Goal: Information Seeking & Learning: Learn about a topic

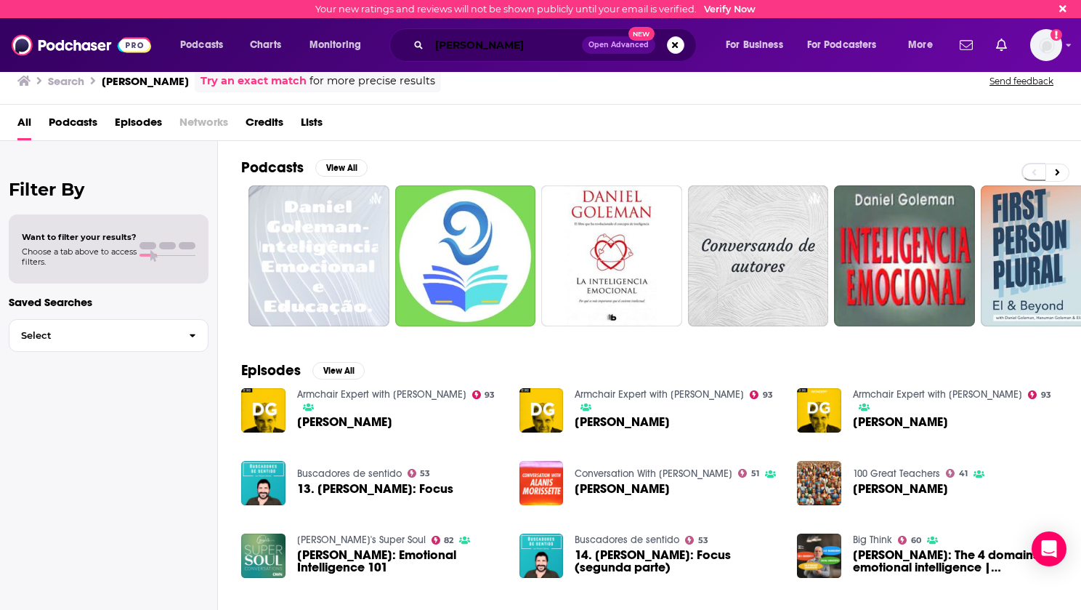
drag, startPoint x: 0, startPoint y: 0, endPoint x: 449, endPoint y: 49, distance: 451.6
click at [449, 49] on input "[PERSON_NAME]" at bounding box center [505, 44] width 153 height 23
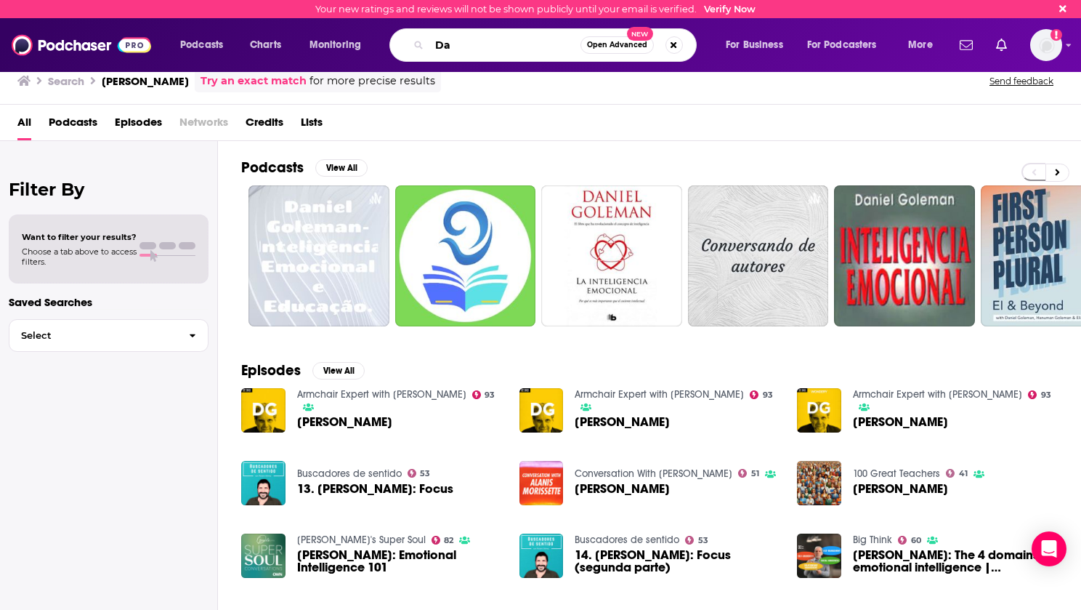
type input "D"
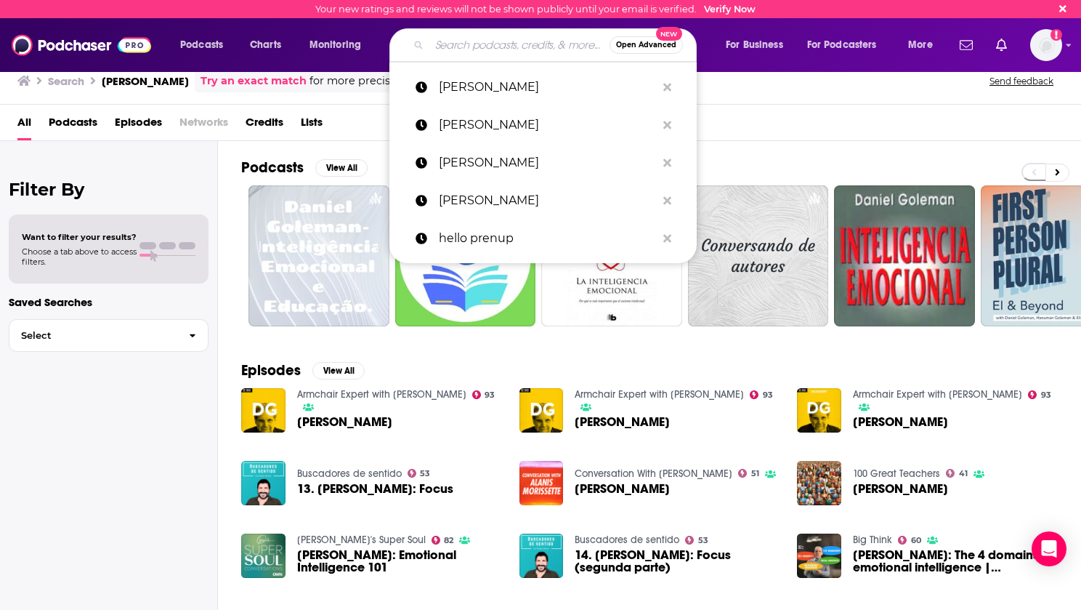
type input "F"
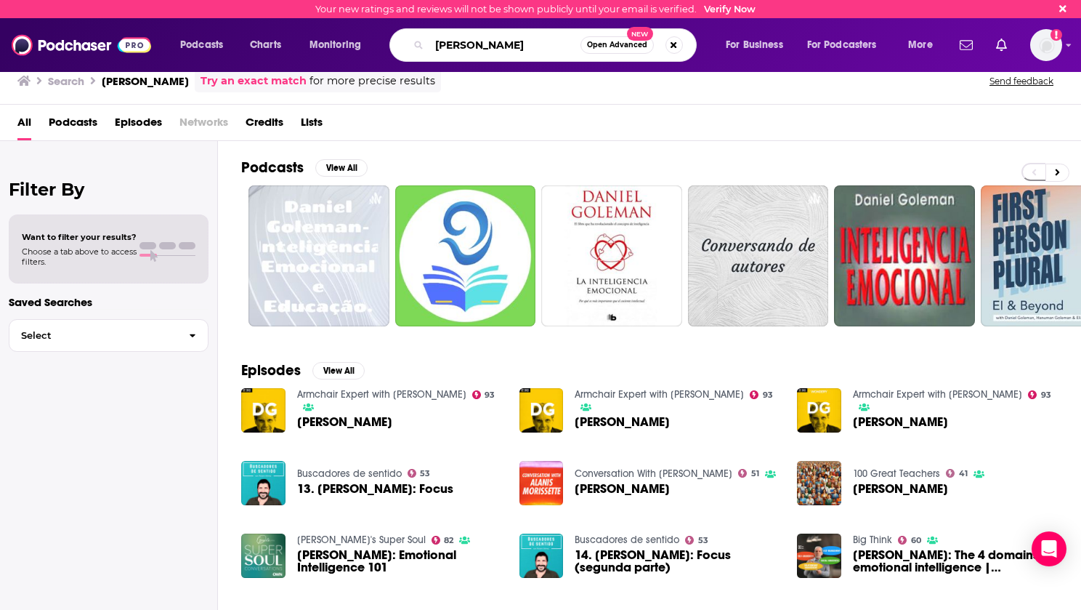
type input "[PERSON_NAME]"
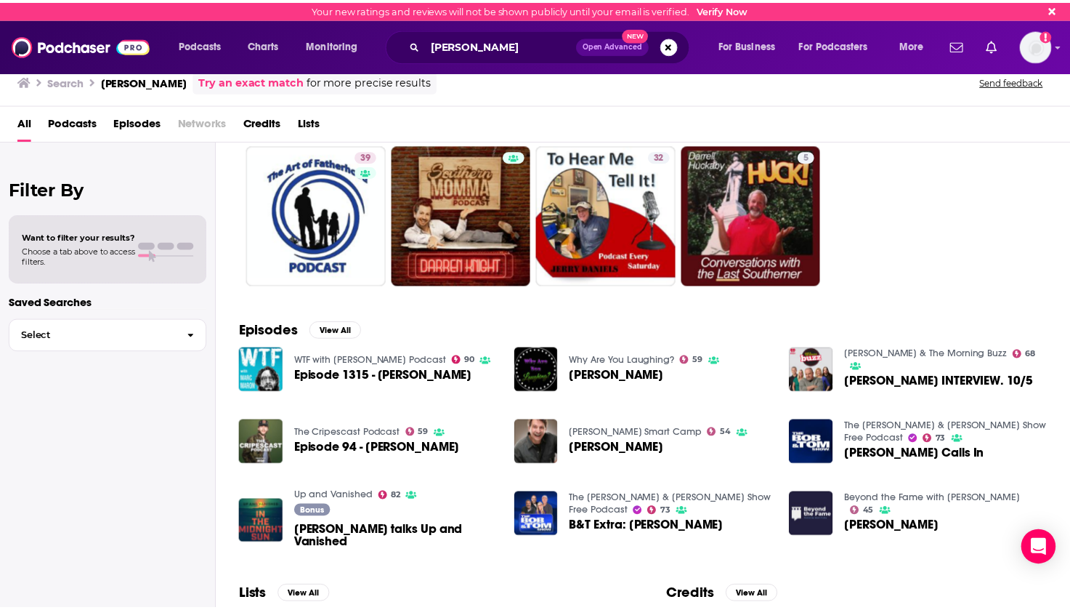
scroll to position [73, 0]
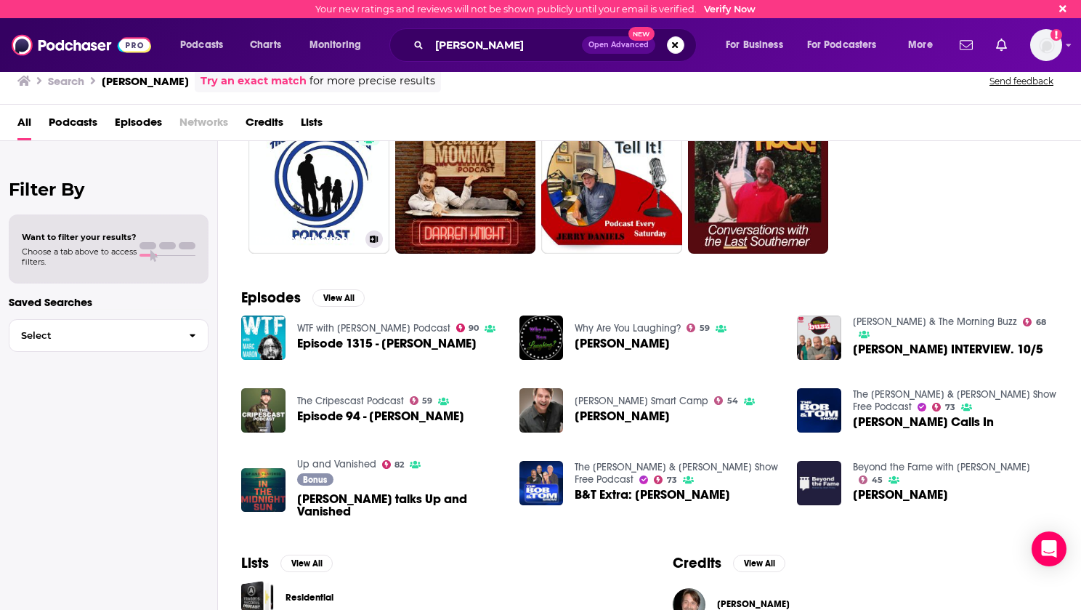
click at [314, 194] on link "39 The Art of Fatherhood Podcast" at bounding box center [318, 183] width 141 height 141
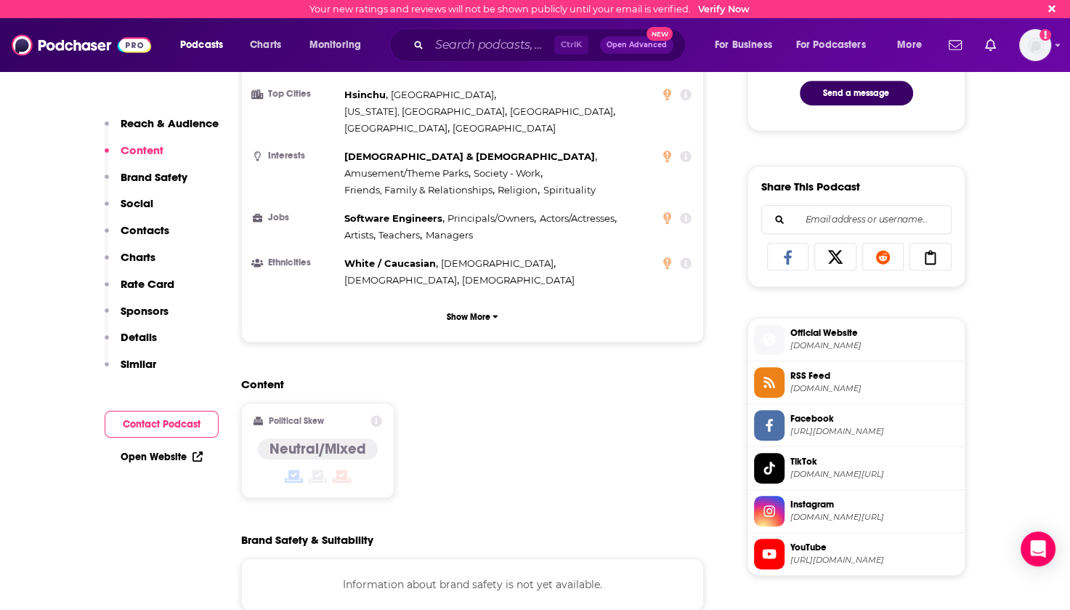
scroll to position [1162, 0]
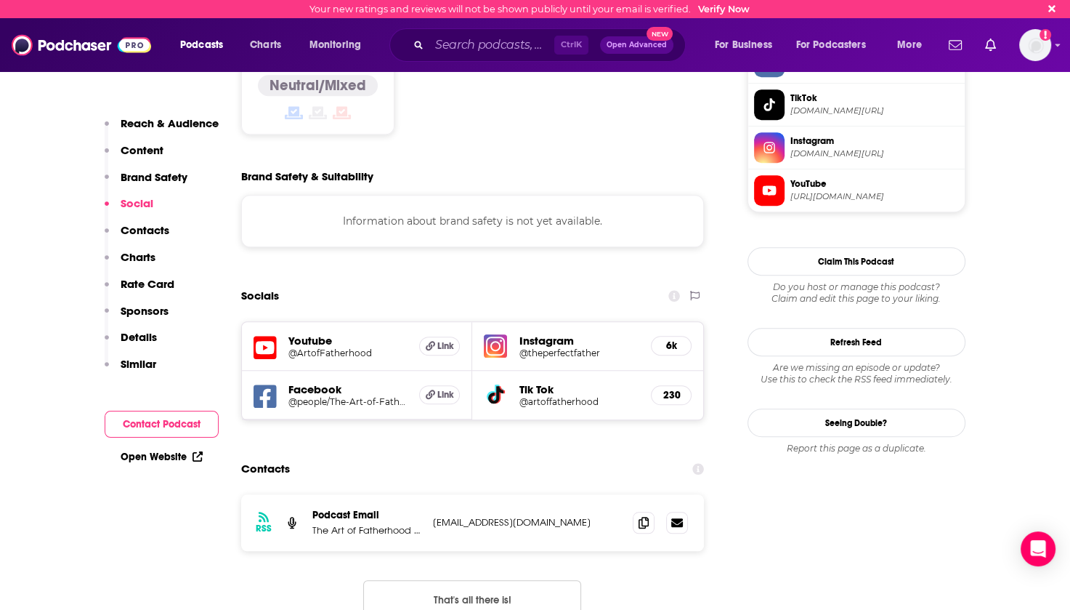
click at [300, 333] on h5 "Youtube" at bounding box center [348, 340] width 120 height 14
click at [310, 347] on h5 "@ArtofFatherhood" at bounding box center [348, 352] width 120 height 11
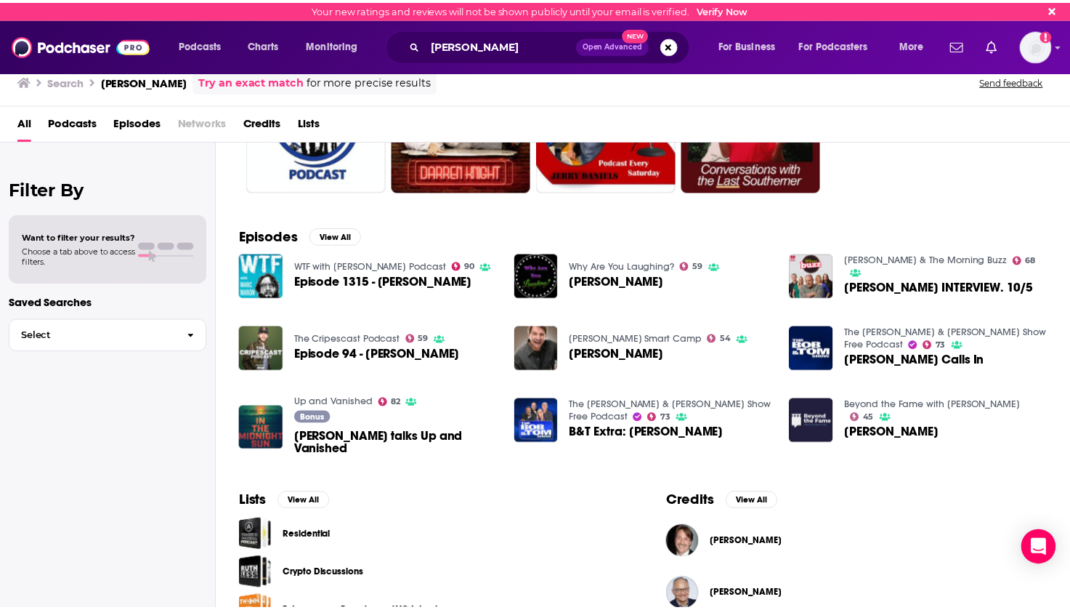
scroll to position [145, 0]
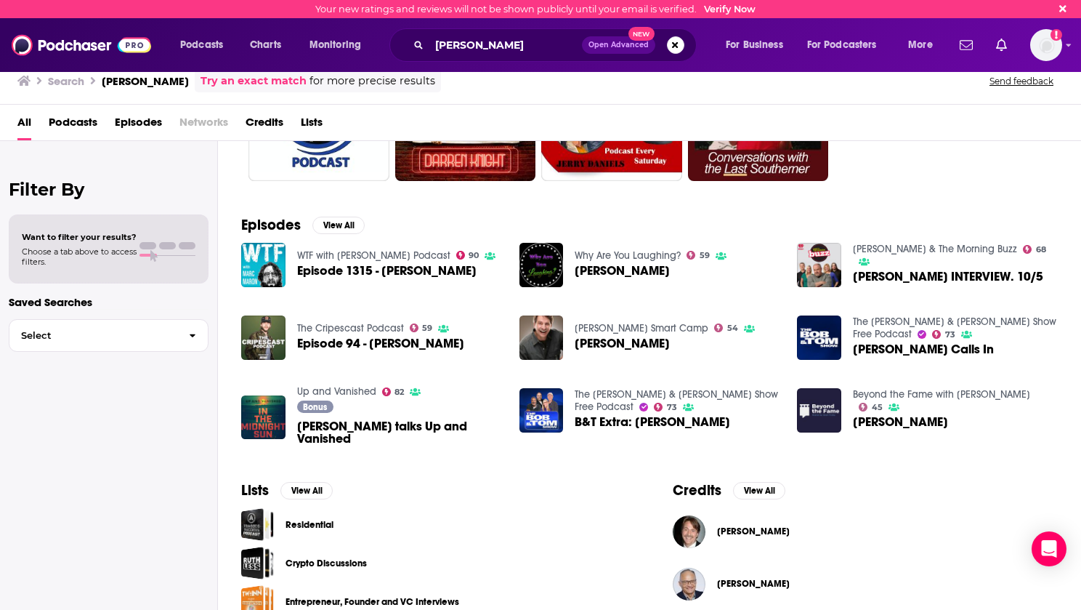
click at [324, 335] on div "The Cripescast Podcast 59 Episode 94 - [PERSON_NAME]" at bounding box center [380, 337] width 167 height 45
click at [318, 343] on span "Episode 94 - [PERSON_NAME]" at bounding box center [380, 343] width 167 height 12
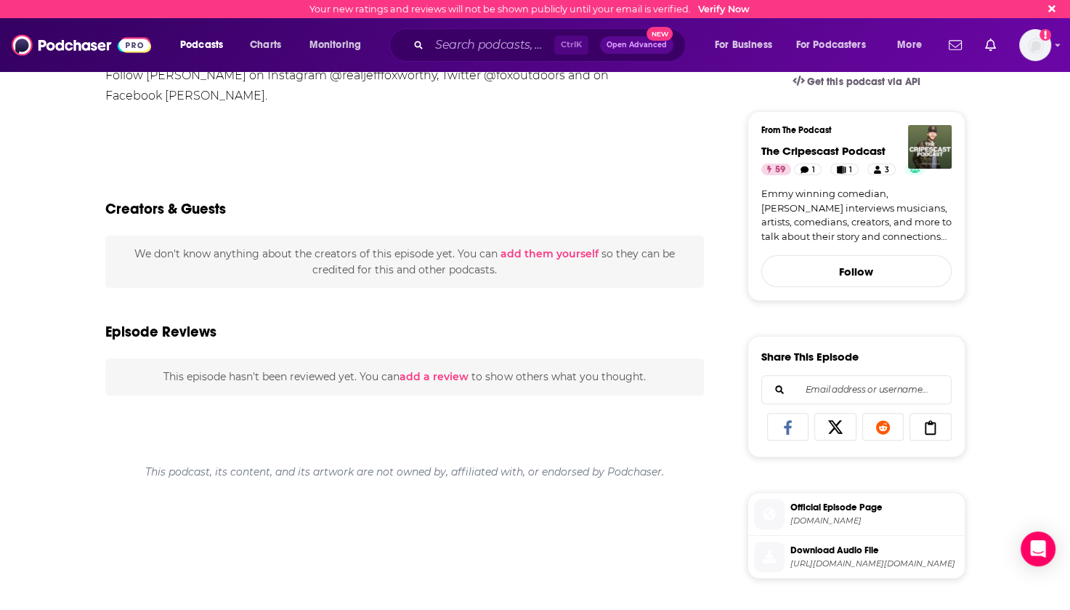
scroll to position [363, 0]
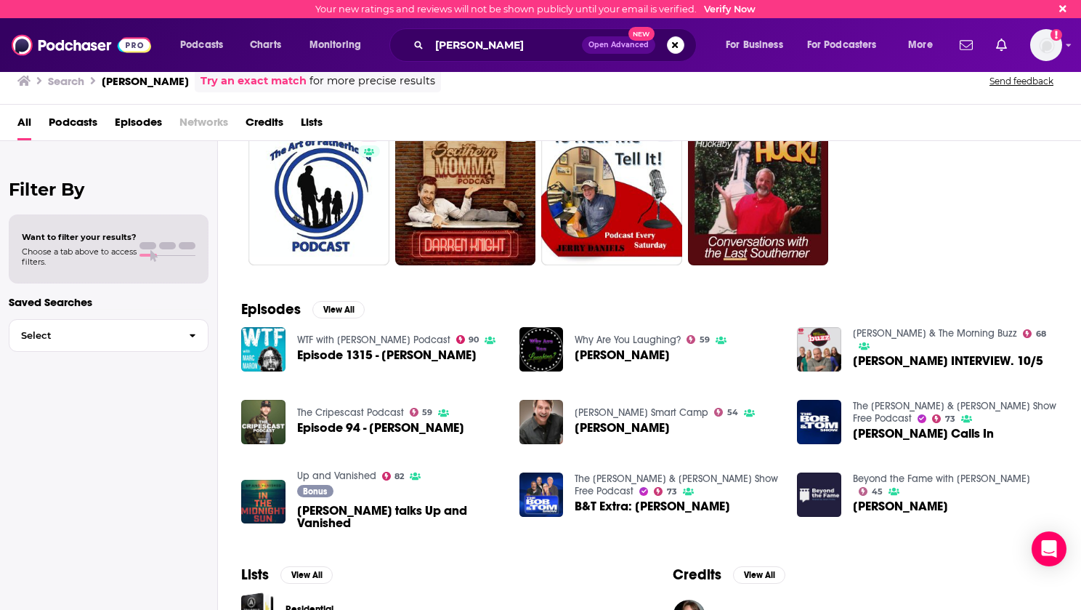
scroll to position [145, 0]
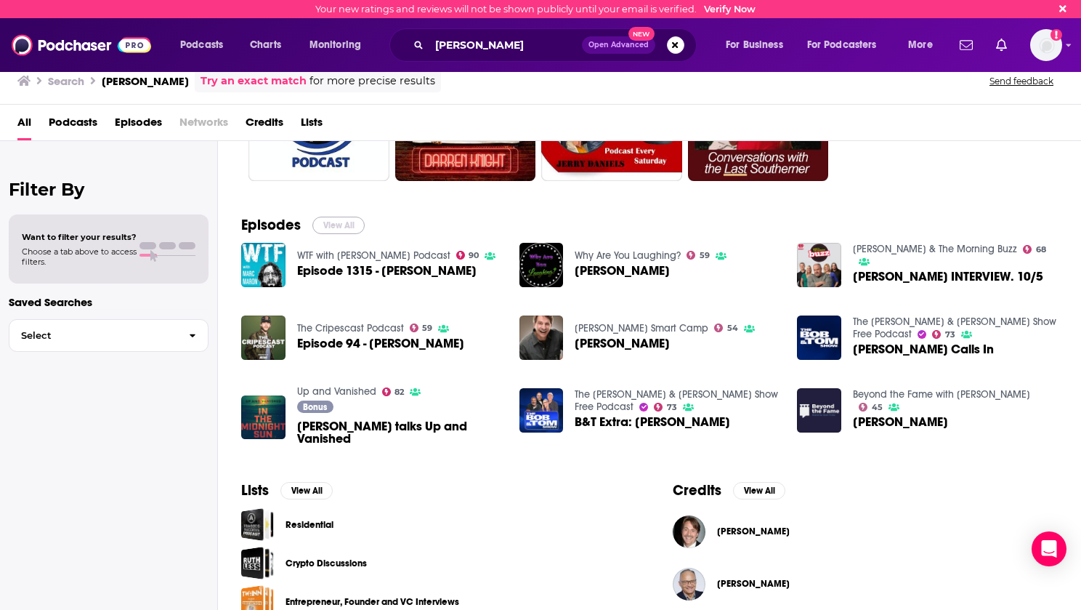
click at [352, 225] on button "View All" at bounding box center [338, 225] width 52 height 17
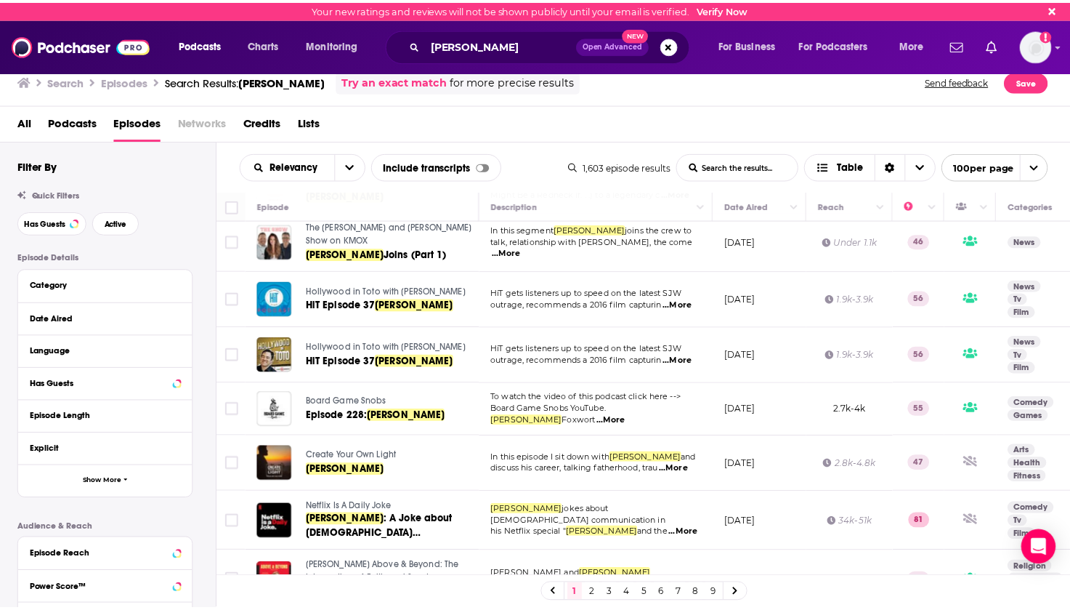
scroll to position [654, 0]
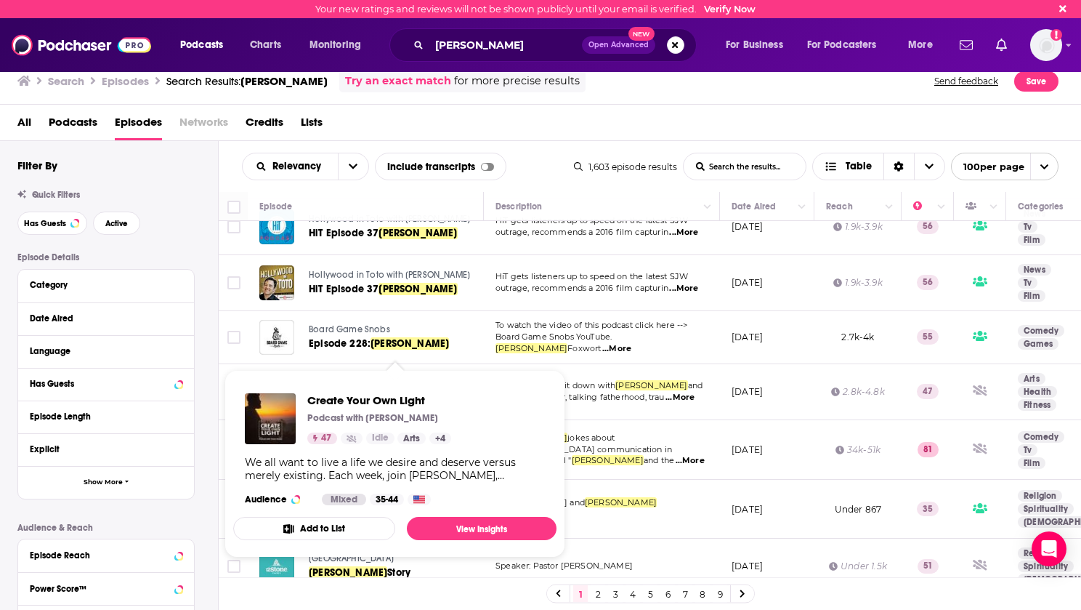
click at [331, 379] on span "Create Your Own Light" at bounding box center [355, 384] width 92 height 10
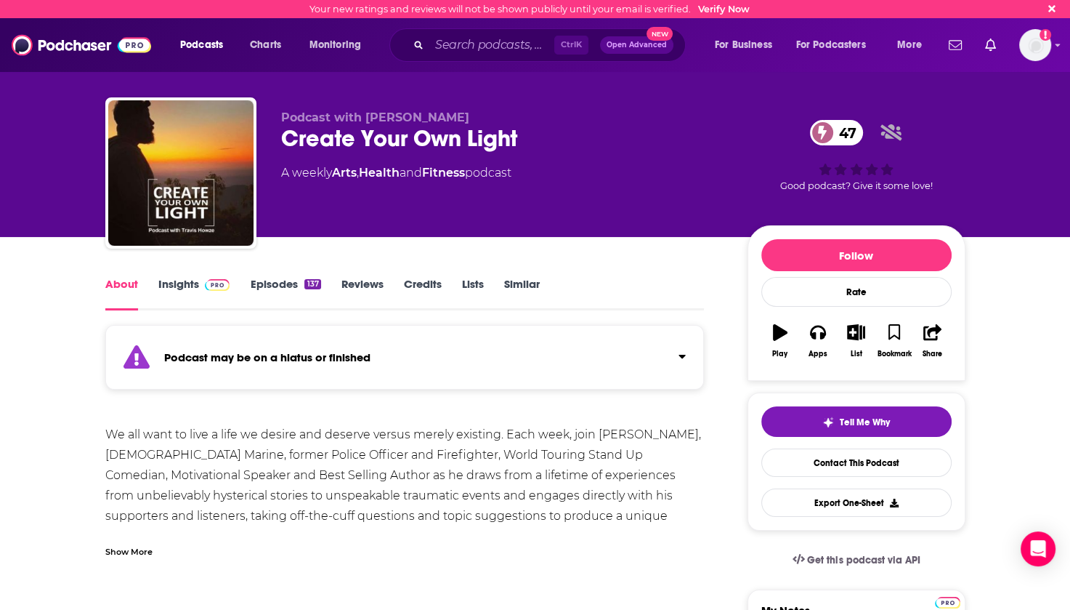
click at [186, 287] on link "Insights" at bounding box center [194, 293] width 72 height 33
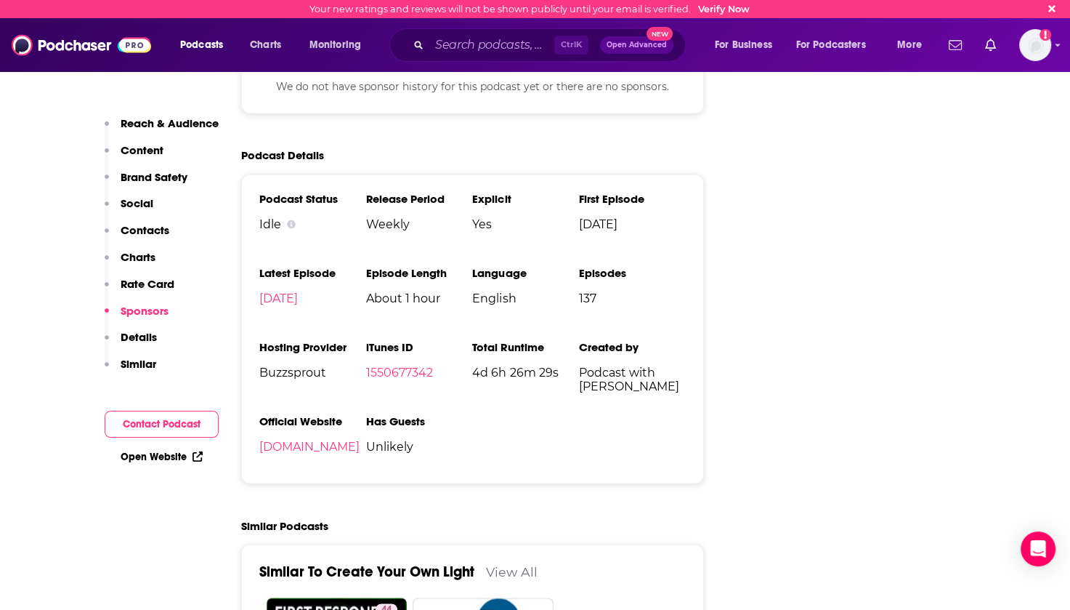
scroll to position [2543, 0]
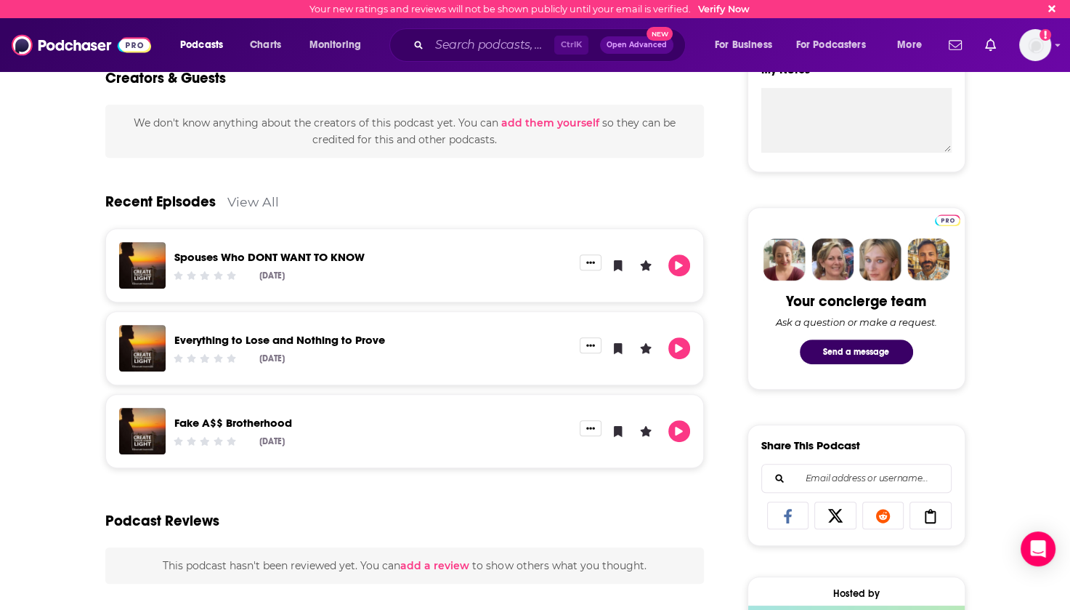
scroll to position [581, 0]
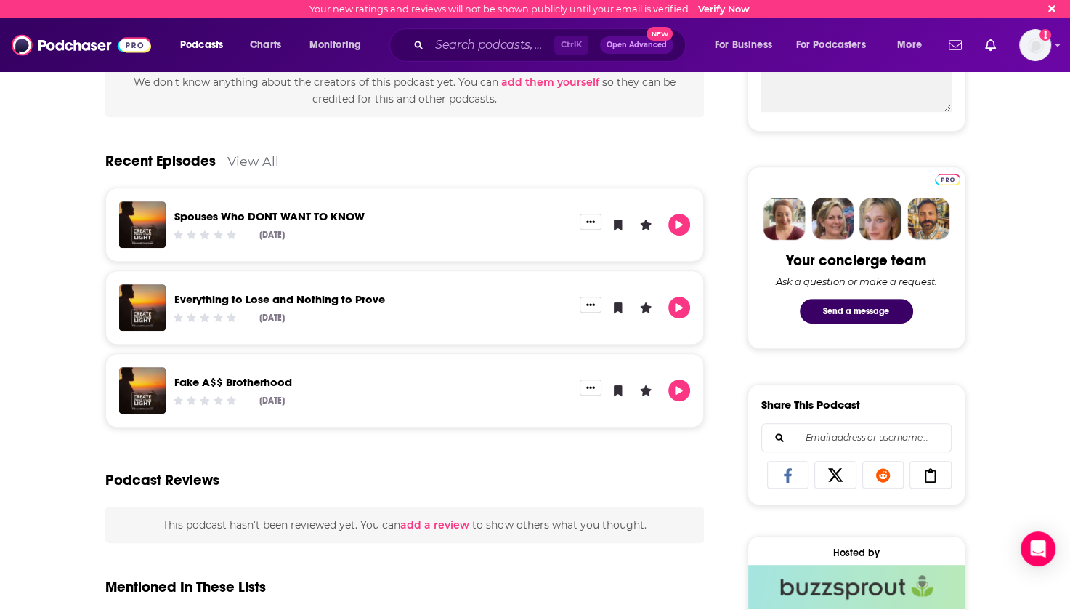
click at [250, 158] on link "View All" at bounding box center [253, 160] width 52 height 15
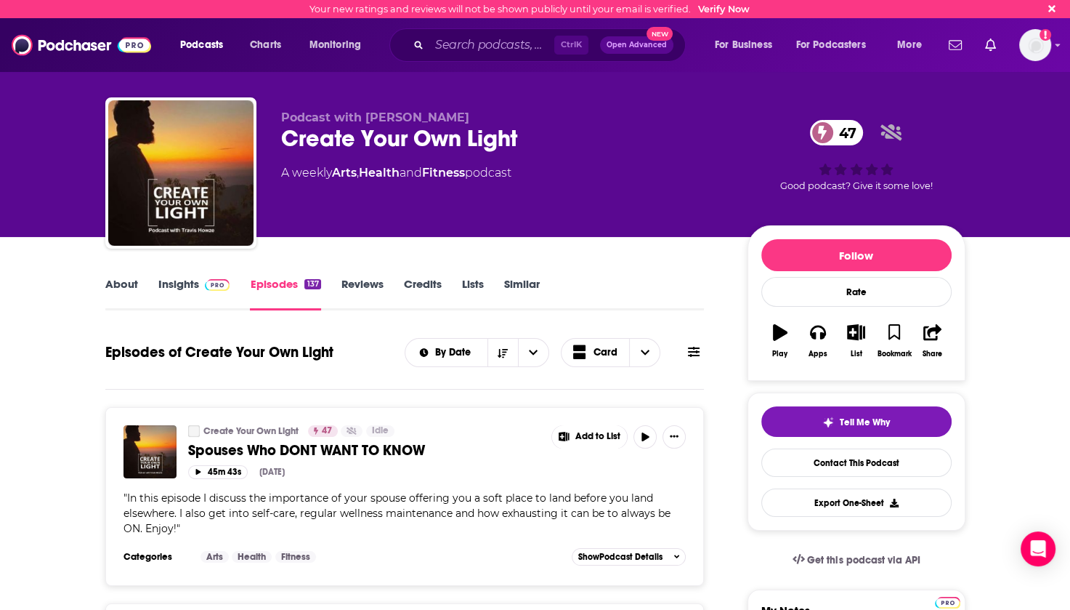
click at [695, 358] on span at bounding box center [694, 352] width 12 height 14
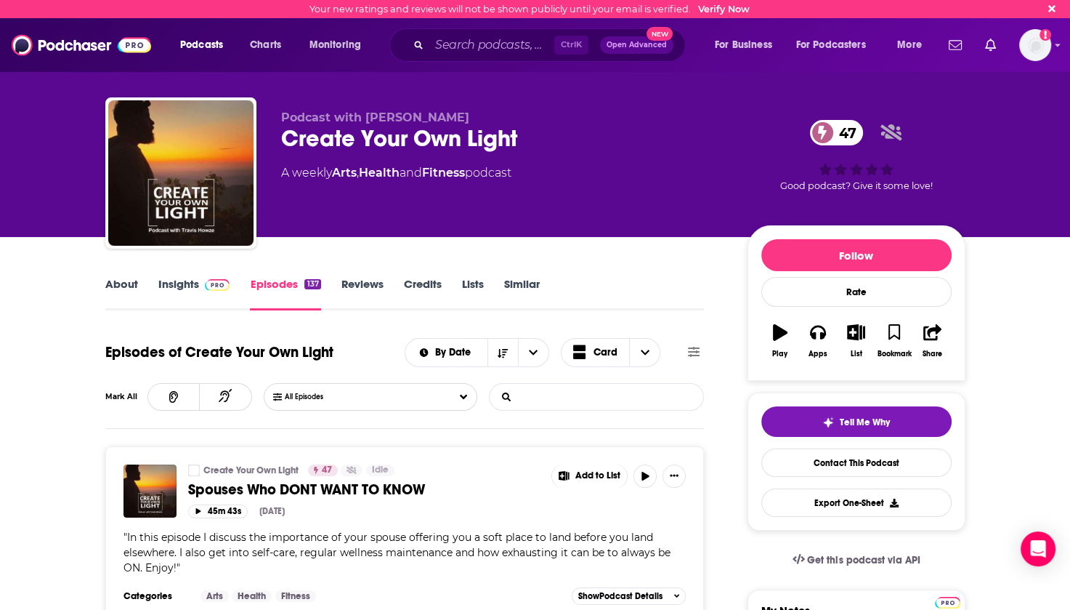
click at [558, 393] on input "List Search Input" at bounding box center [566, 397] width 152 height 26
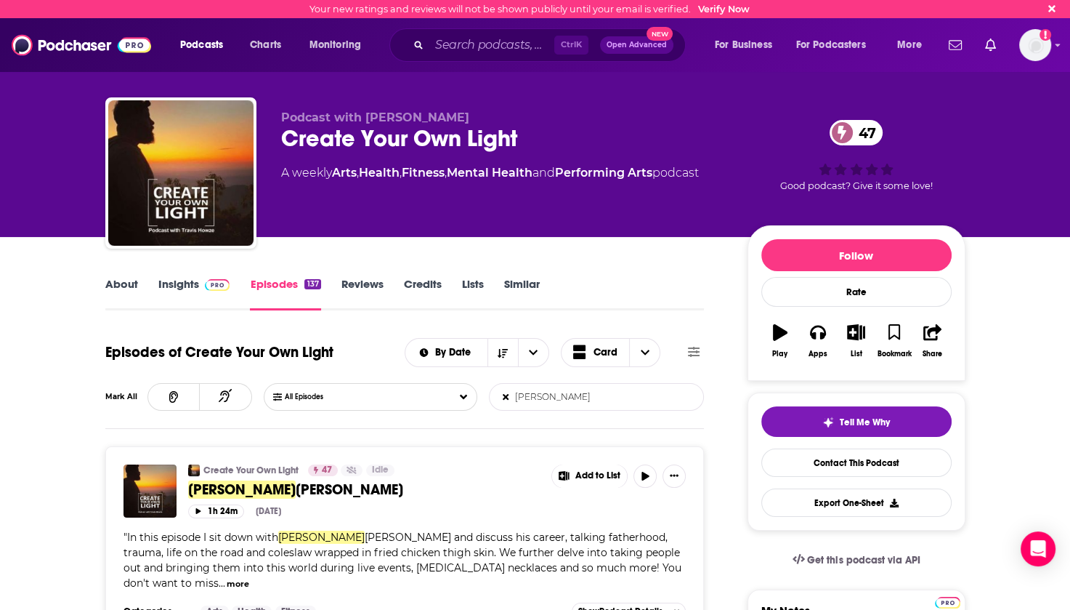
scroll to position [291, 0]
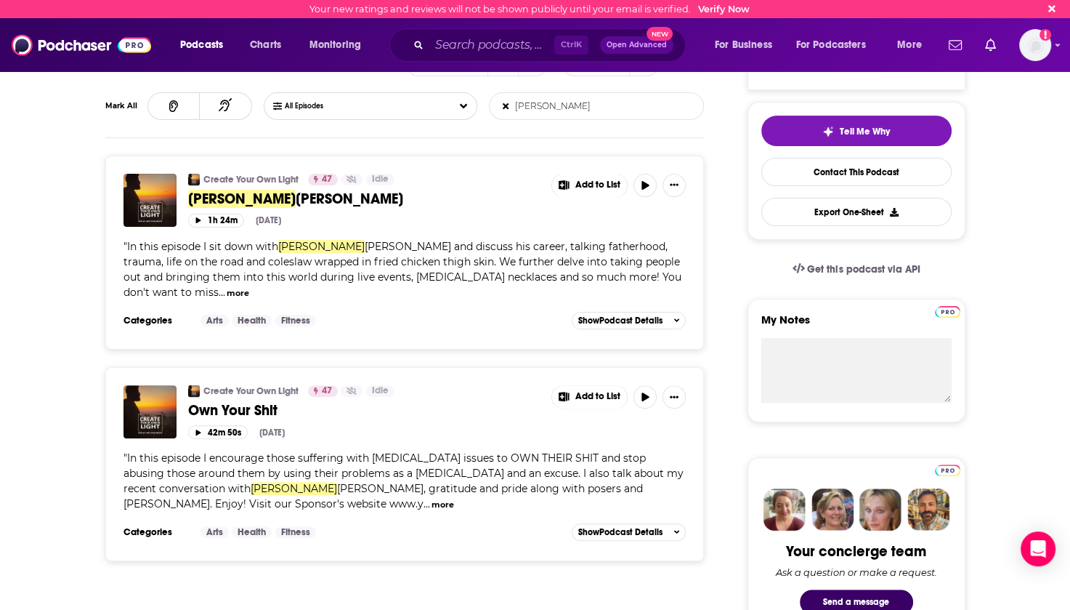
type input "[PERSON_NAME]"
